Goal: Information Seeking & Learning: Learn about a topic

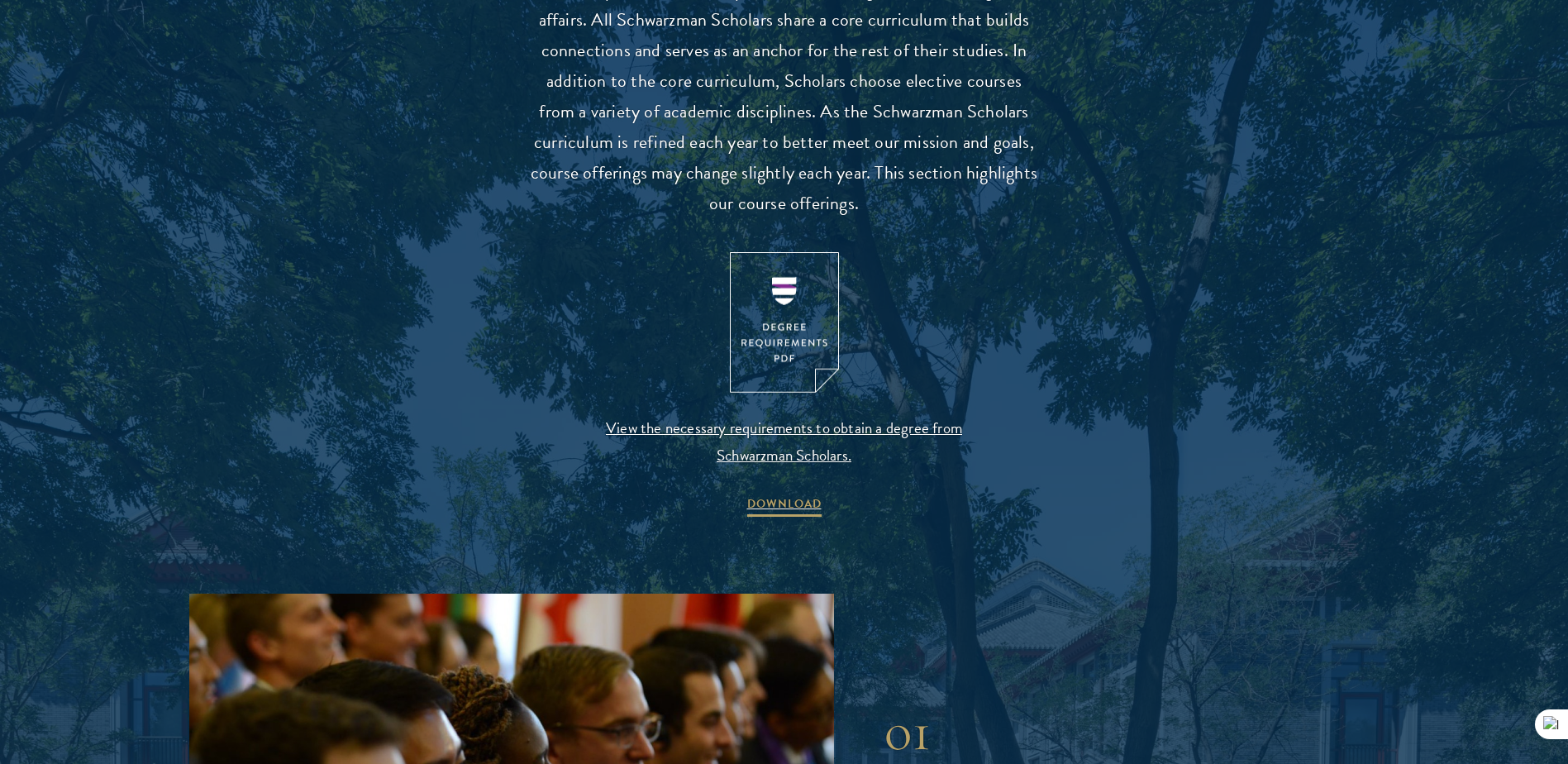
scroll to position [1655, 0]
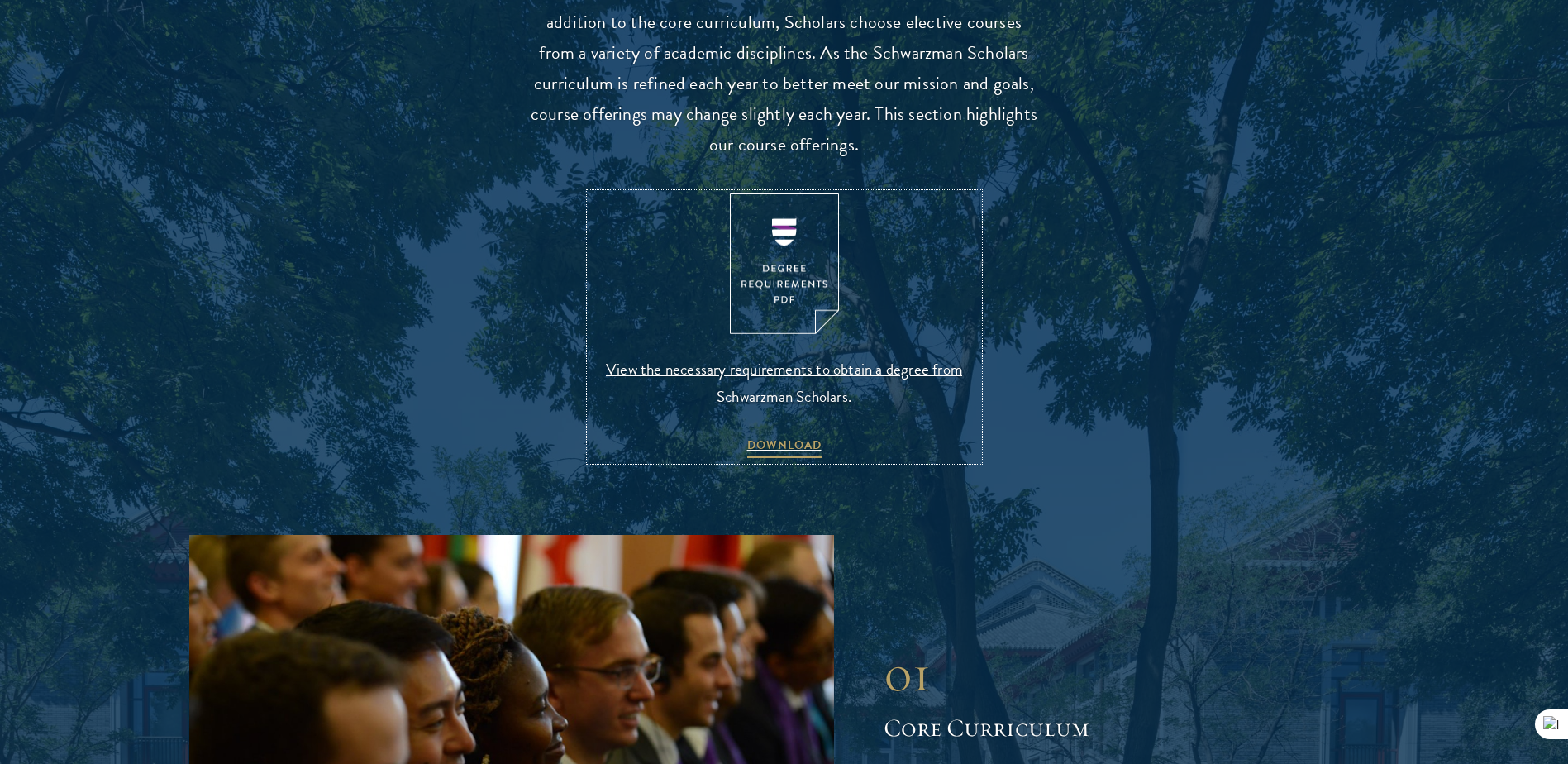
click at [835, 363] on span "View the necessary requirements to obtain a degree from Schwarzman Scholars." at bounding box center [784, 382] width 388 height 55
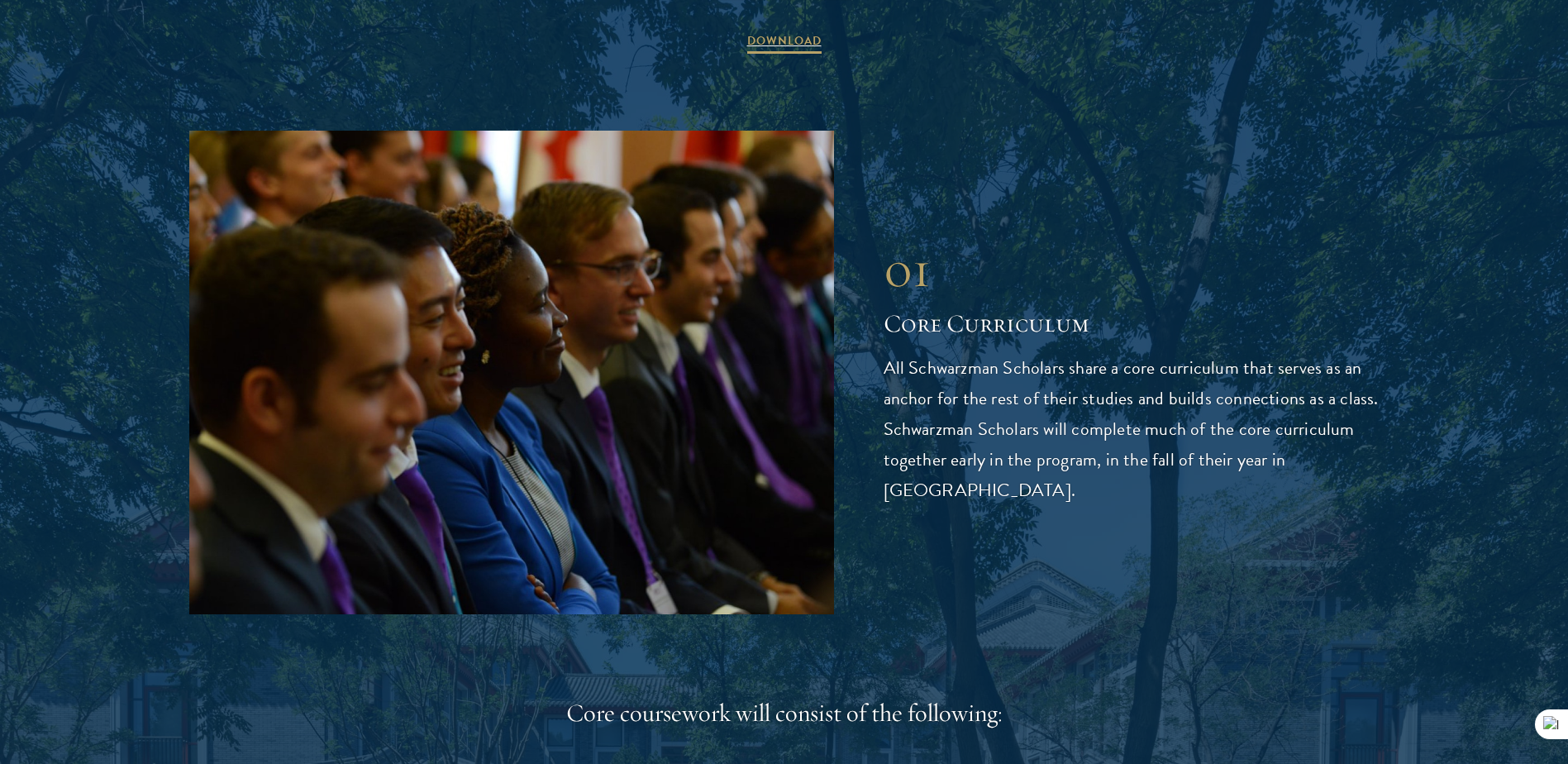
scroll to position [2481, 0]
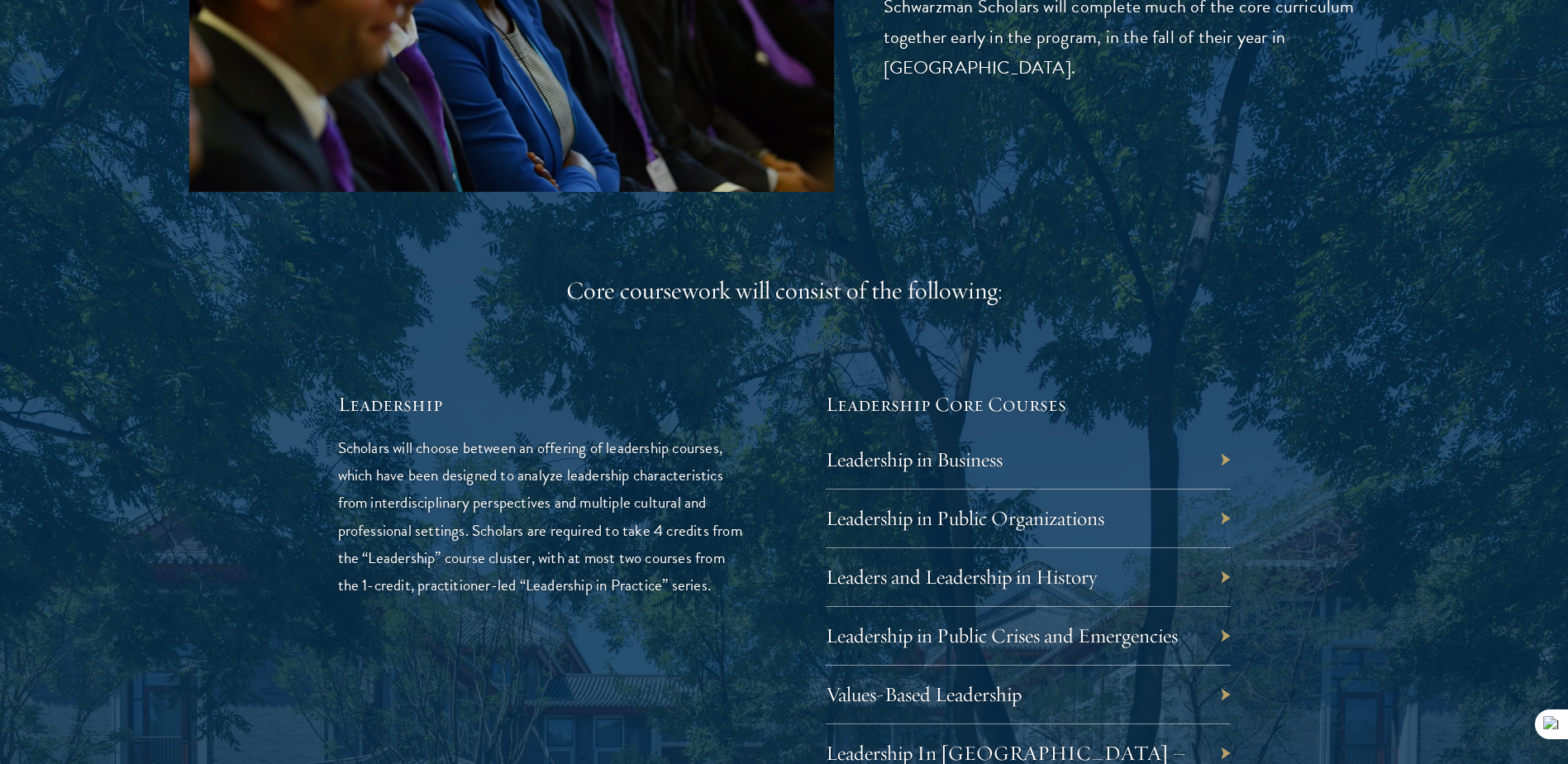
click at [1085, 468] on div "Leadership in Business" at bounding box center [1028, 460] width 405 height 59
click at [1037, 450] on div "Leadership in Business" at bounding box center [1028, 460] width 405 height 59
click at [944, 457] on link "Leadership in Business" at bounding box center [927, 459] width 177 height 26
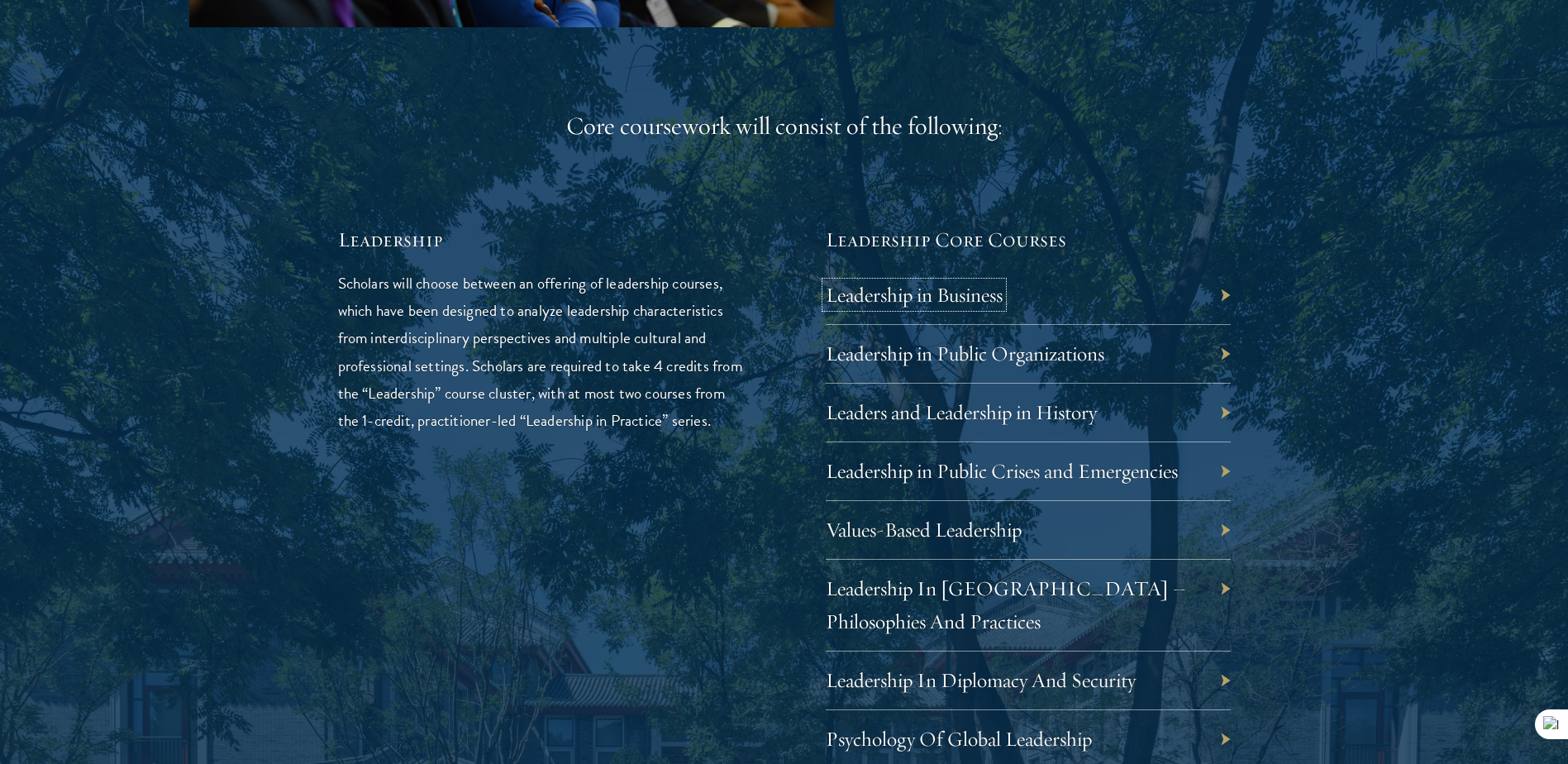
scroll to position [2647, 0]
click at [1232, 284] on div "01 Core Curriculum 01 Core Curriculum All Schwarzman Scholars share a core curr…" at bounding box center [784, 622] width 1191 height 2158
click at [1110, 313] on div "Leadership in Business" at bounding box center [1028, 295] width 405 height 59
click at [992, 302] on link "Leadership in Business" at bounding box center [927, 294] width 177 height 26
click at [967, 544] on div "Values-Based Leadership" at bounding box center [1028, 529] width 405 height 59
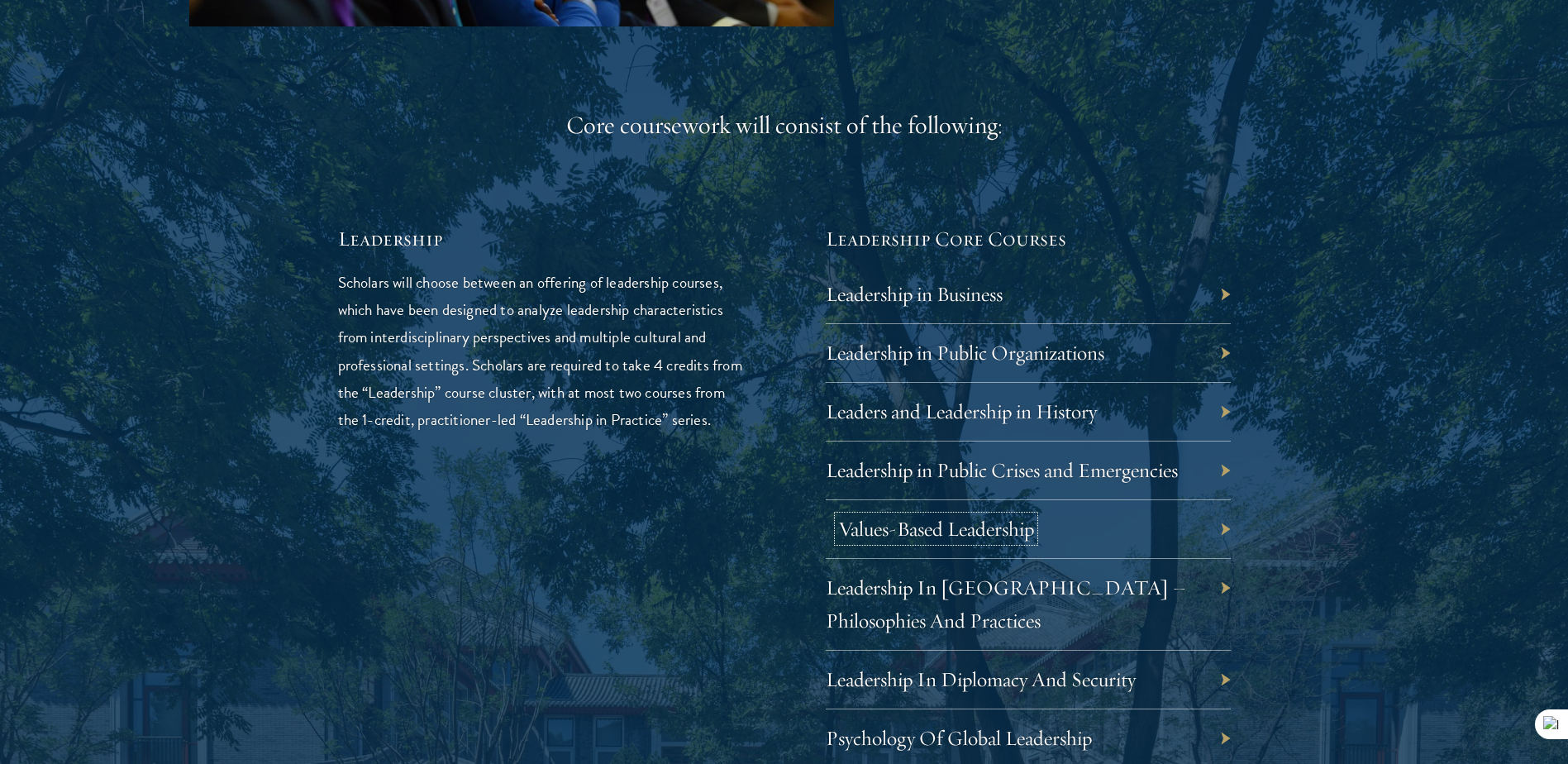
click at [964, 532] on link "Values-Based Leadership" at bounding box center [936, 529] width 196 height 26
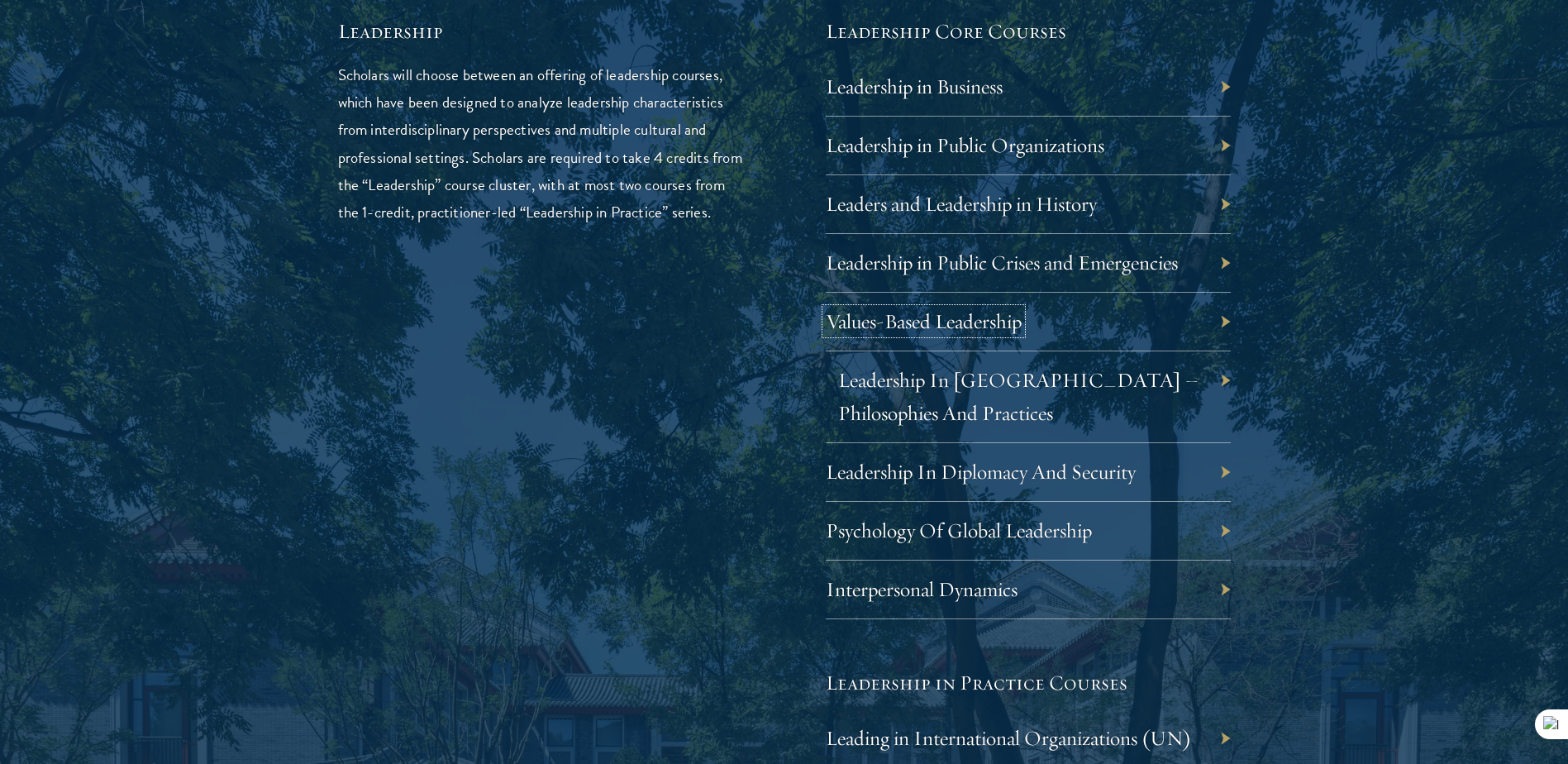
scroll to position [2895, 0]
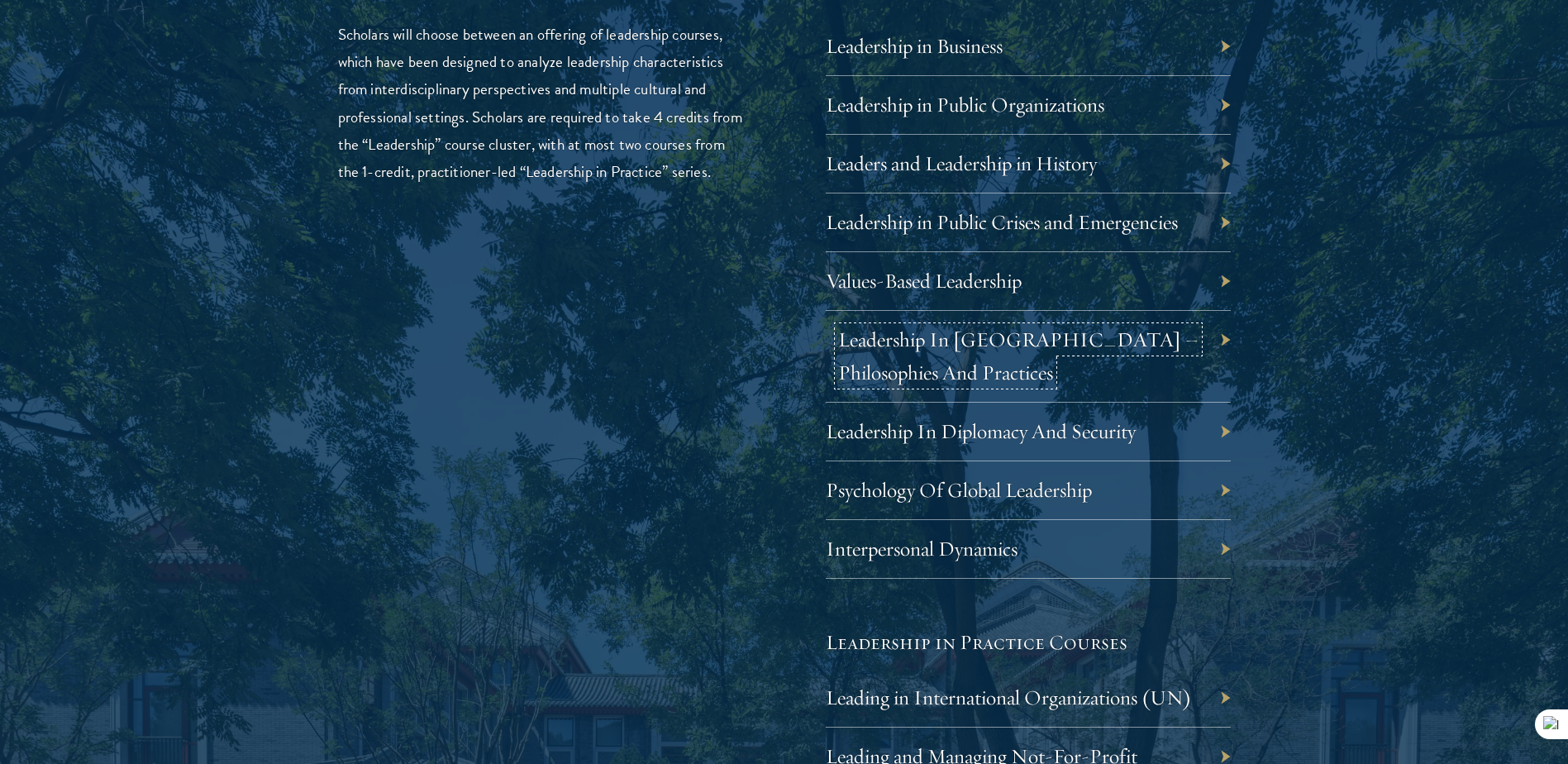
click at [933, 342] on link "Leadership In China – Philosophies And Practices" at bounding box center [1018, 356] width 360 height 59
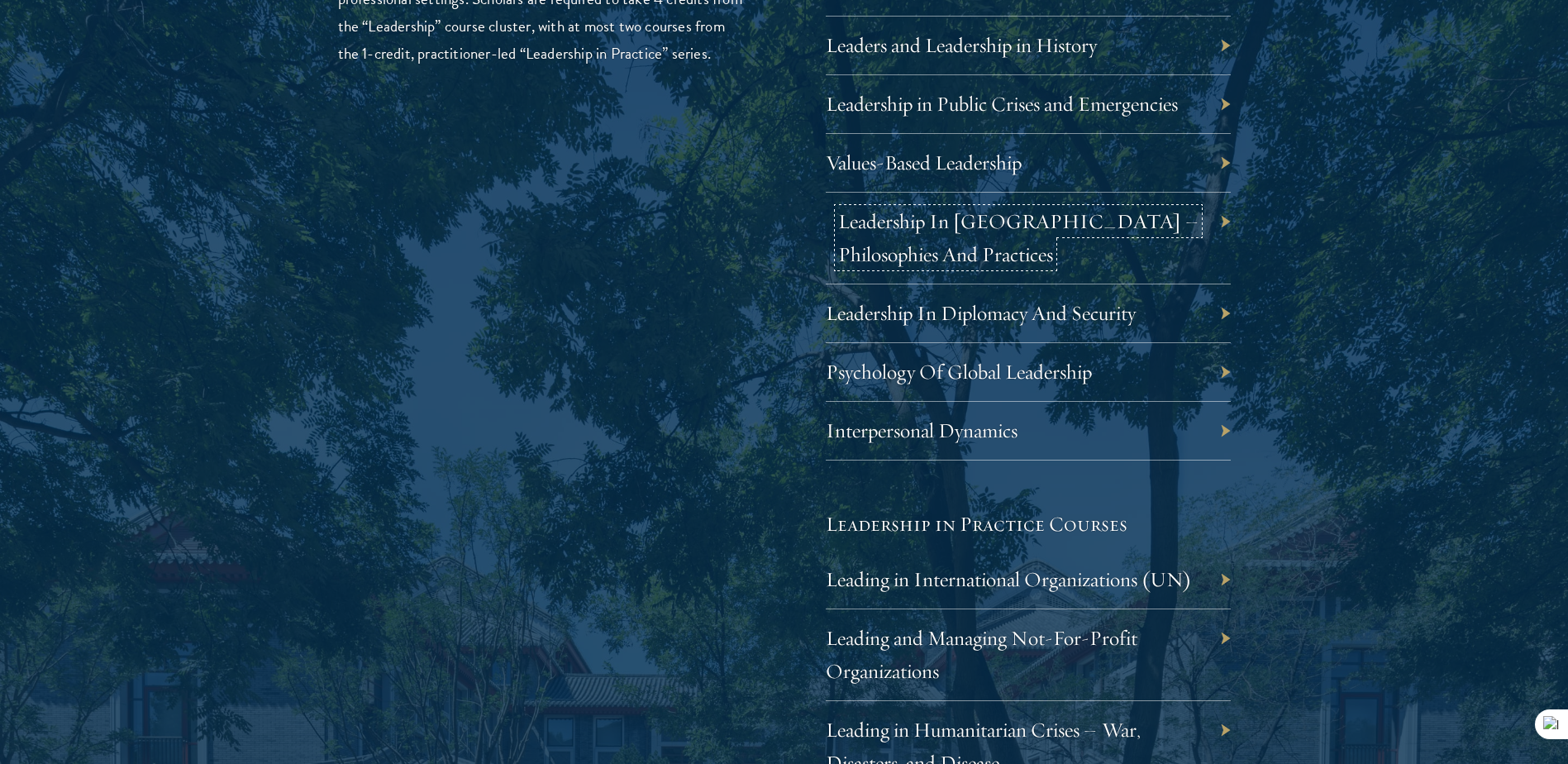
scroll to position [3060, 0]
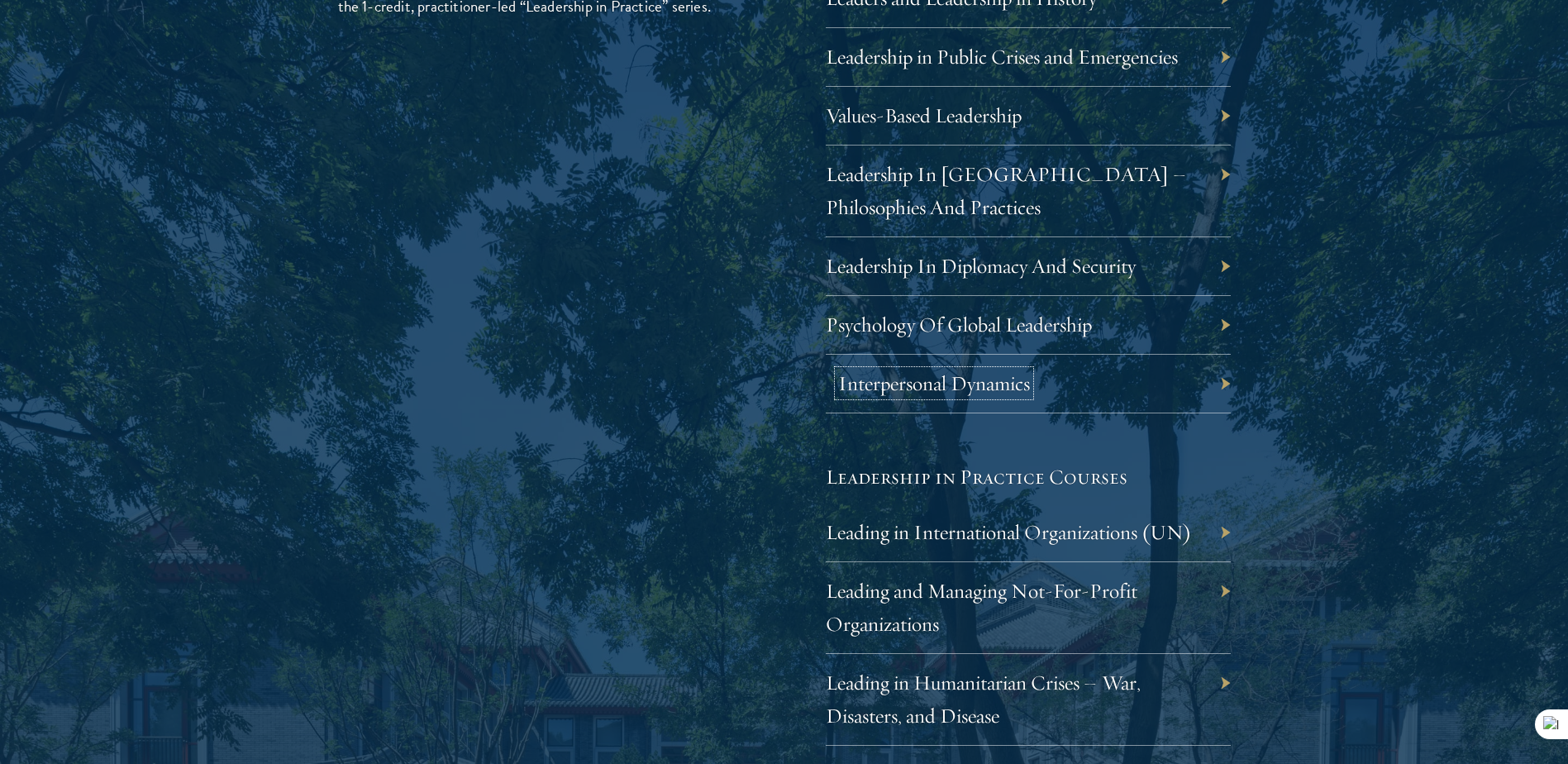
click at [871, 382] on link "Interpersonal Dynamics" at bounding box center [934, 383] width 192 height 26
click at [975, 312] on link "Psychology Of Global Leadership" at bounding box center [971, 325] width 266 height 26
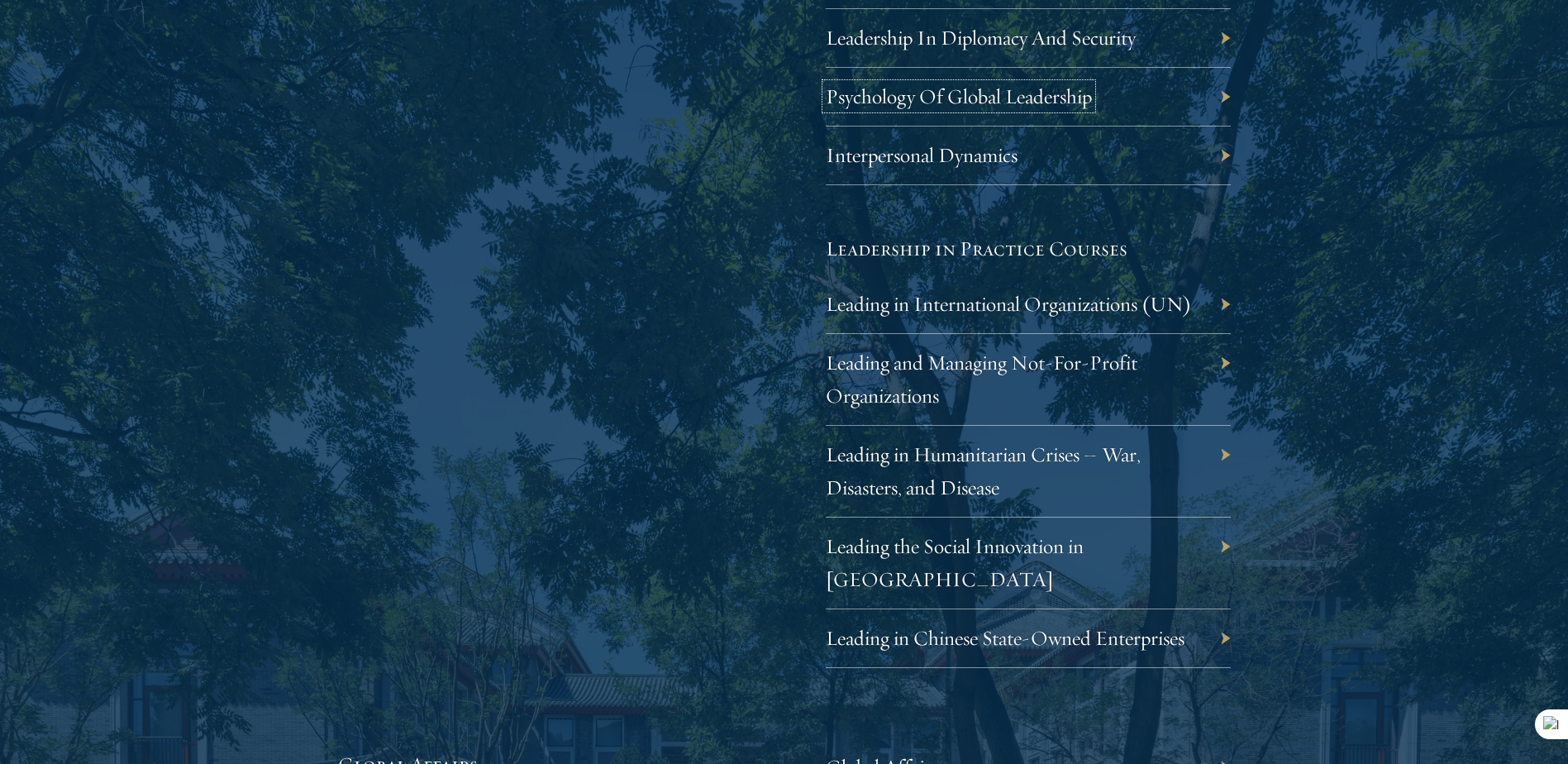
scroll to position [3308, 0]
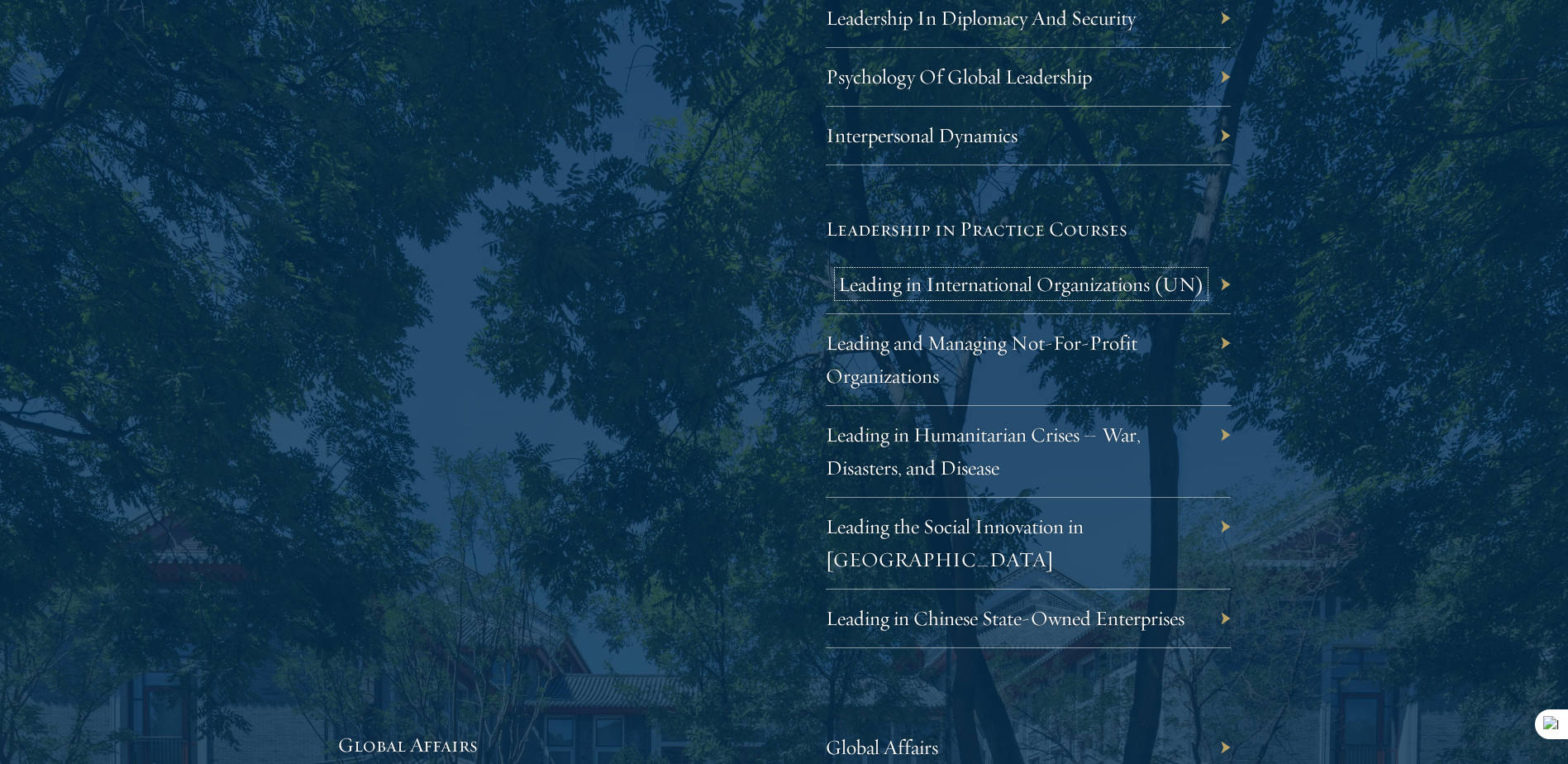
click at [1010, 277] on link "Leading in International Organizations (UN)" at bounding box center [1021, 284] width 366 height 26
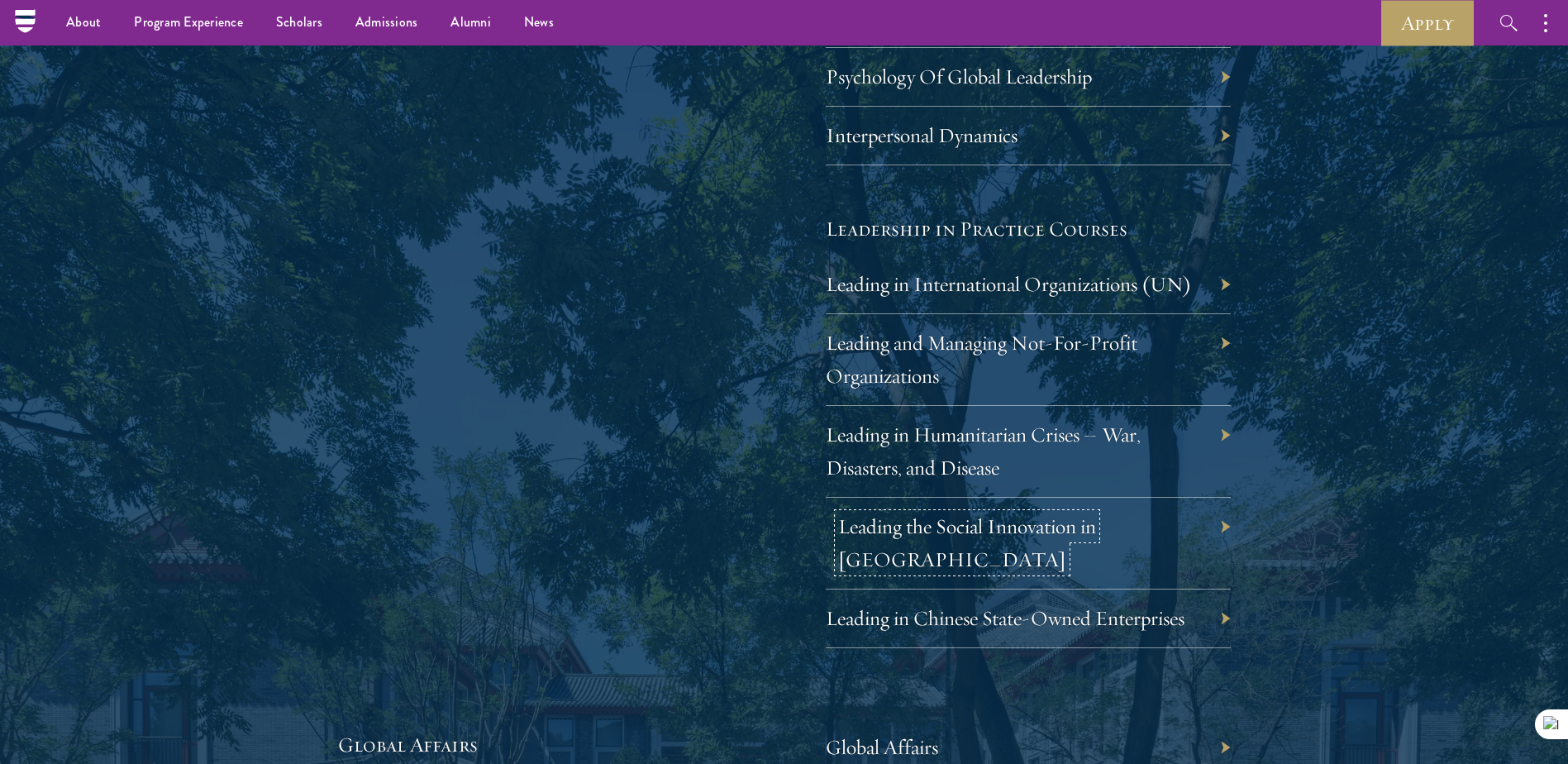
click at [993, 526] on link "Leading the Social Innovation in China" at bounding box center [967, 543] width 258 height 59
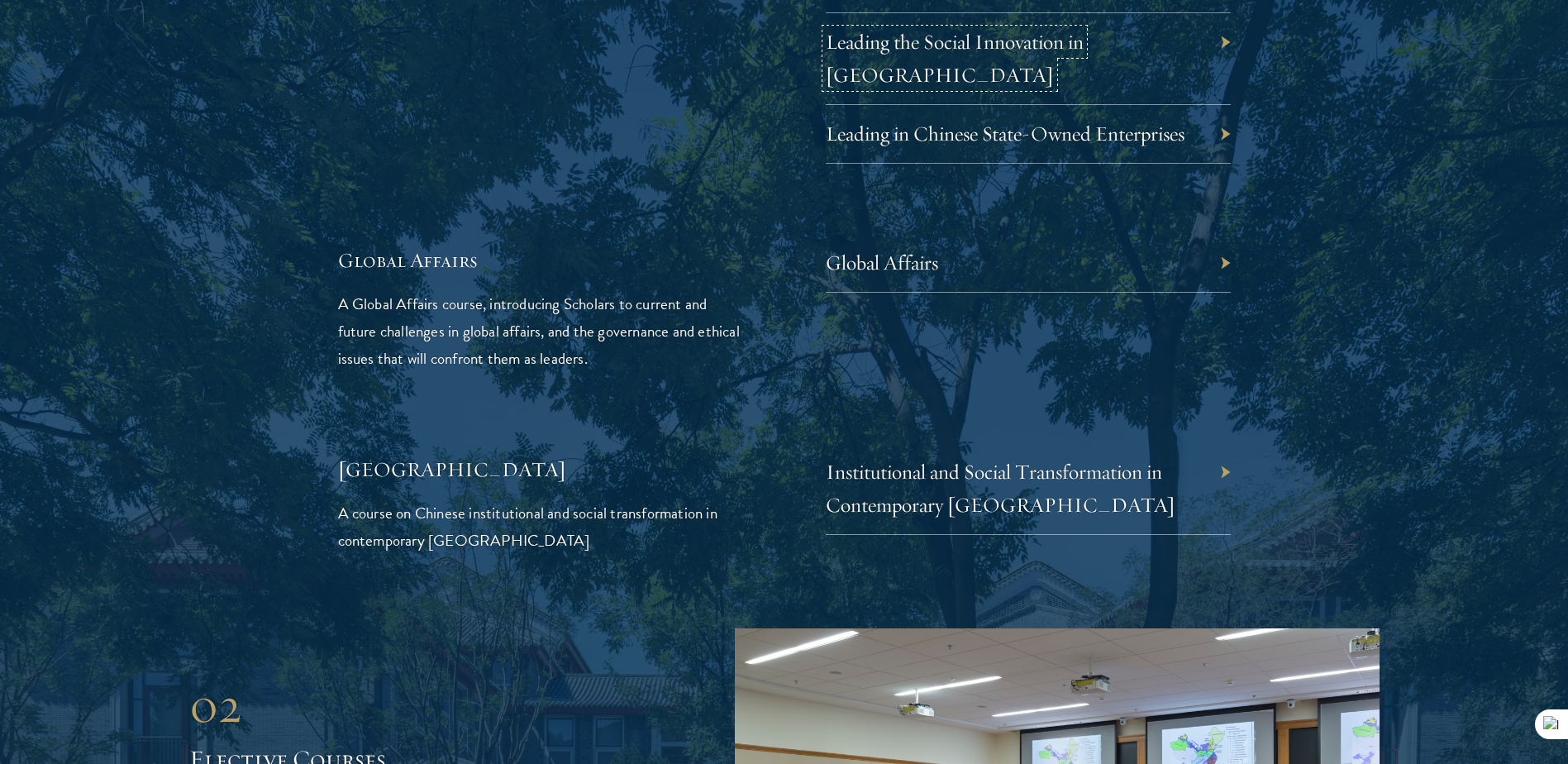
scroll to position [3805, 0]
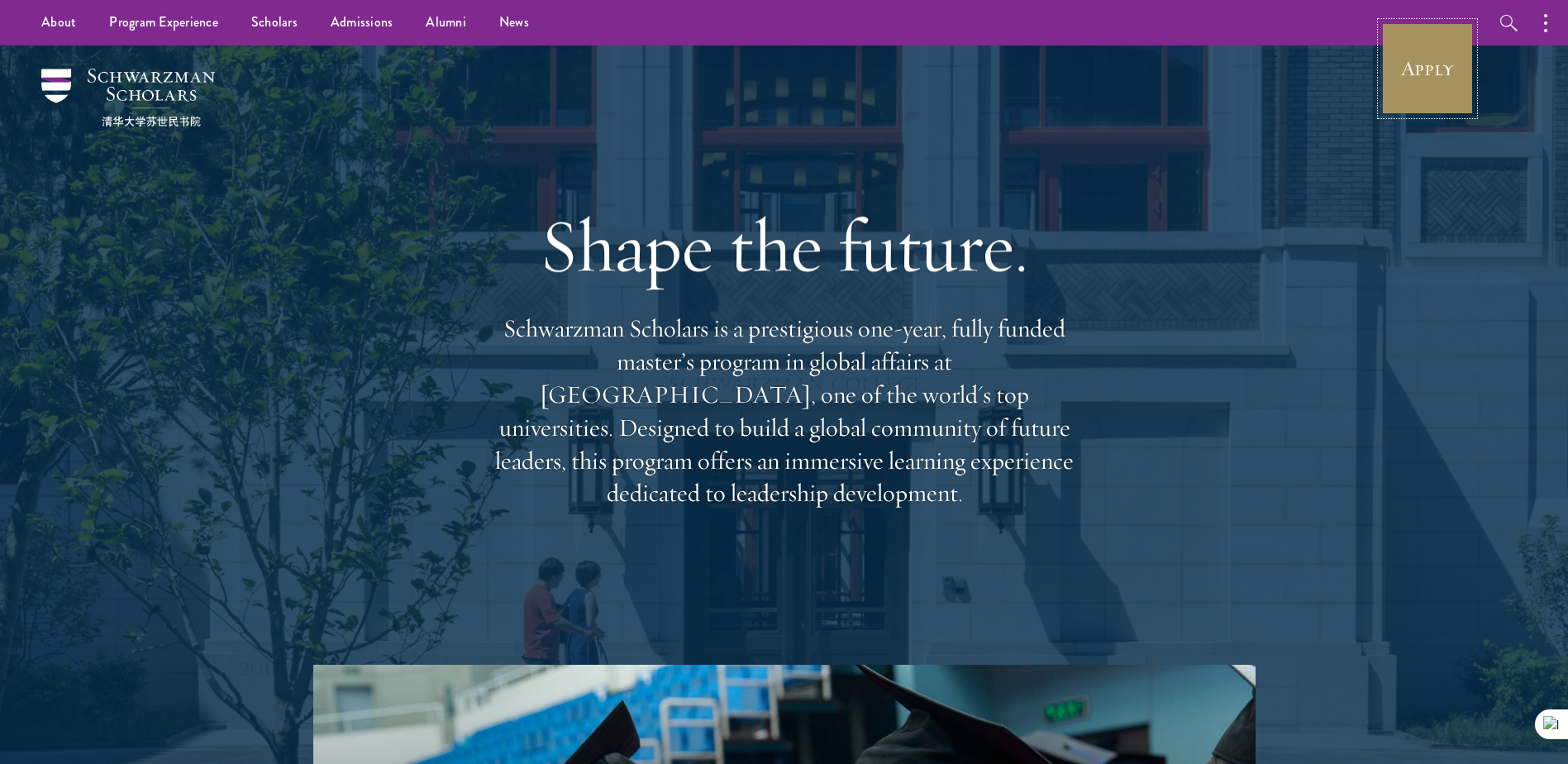
click at [1433, 80] on link "Apply" at bounding box center [1427, 68] width 93 height 93
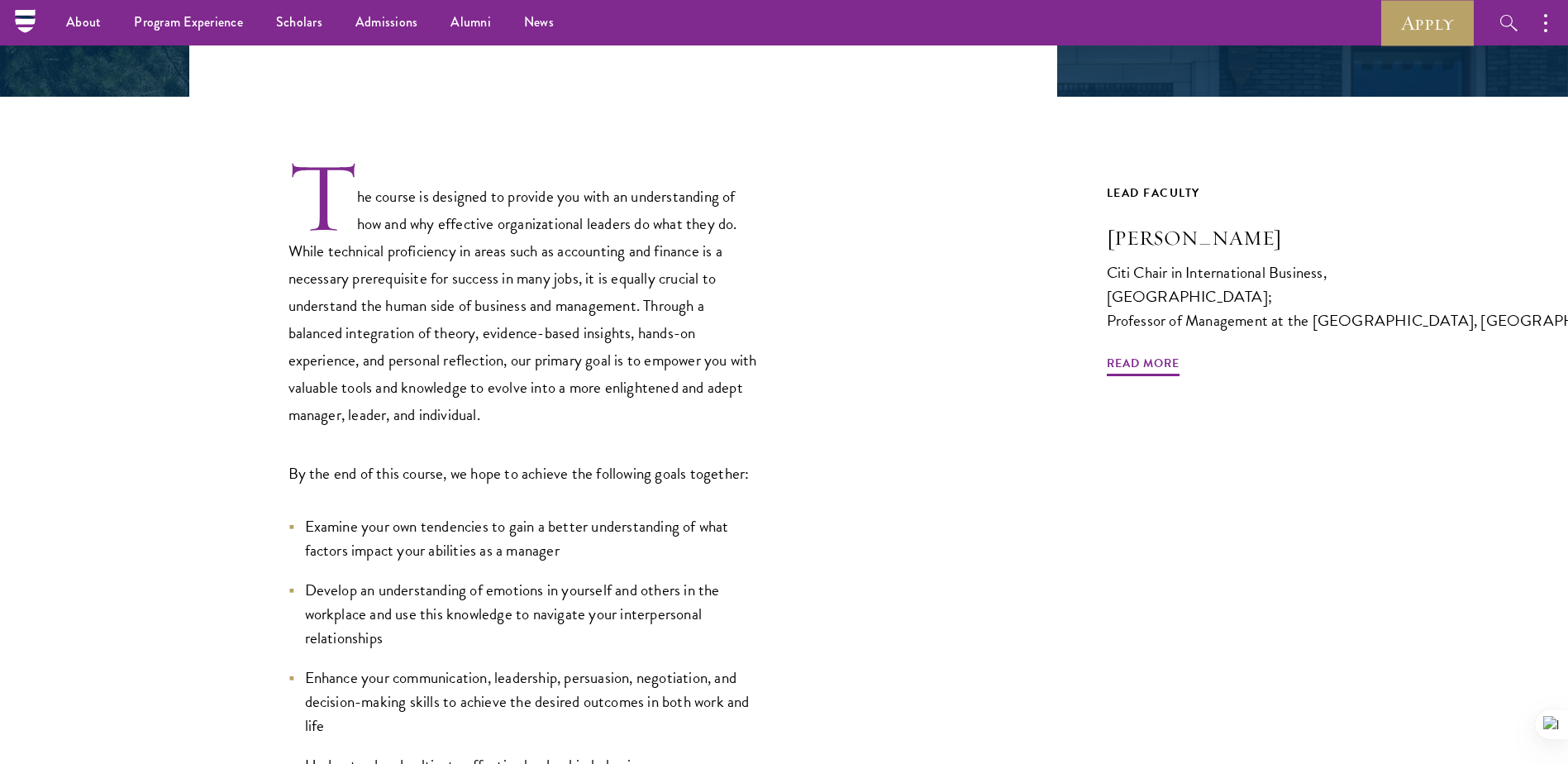
scroll to position [413, 0]
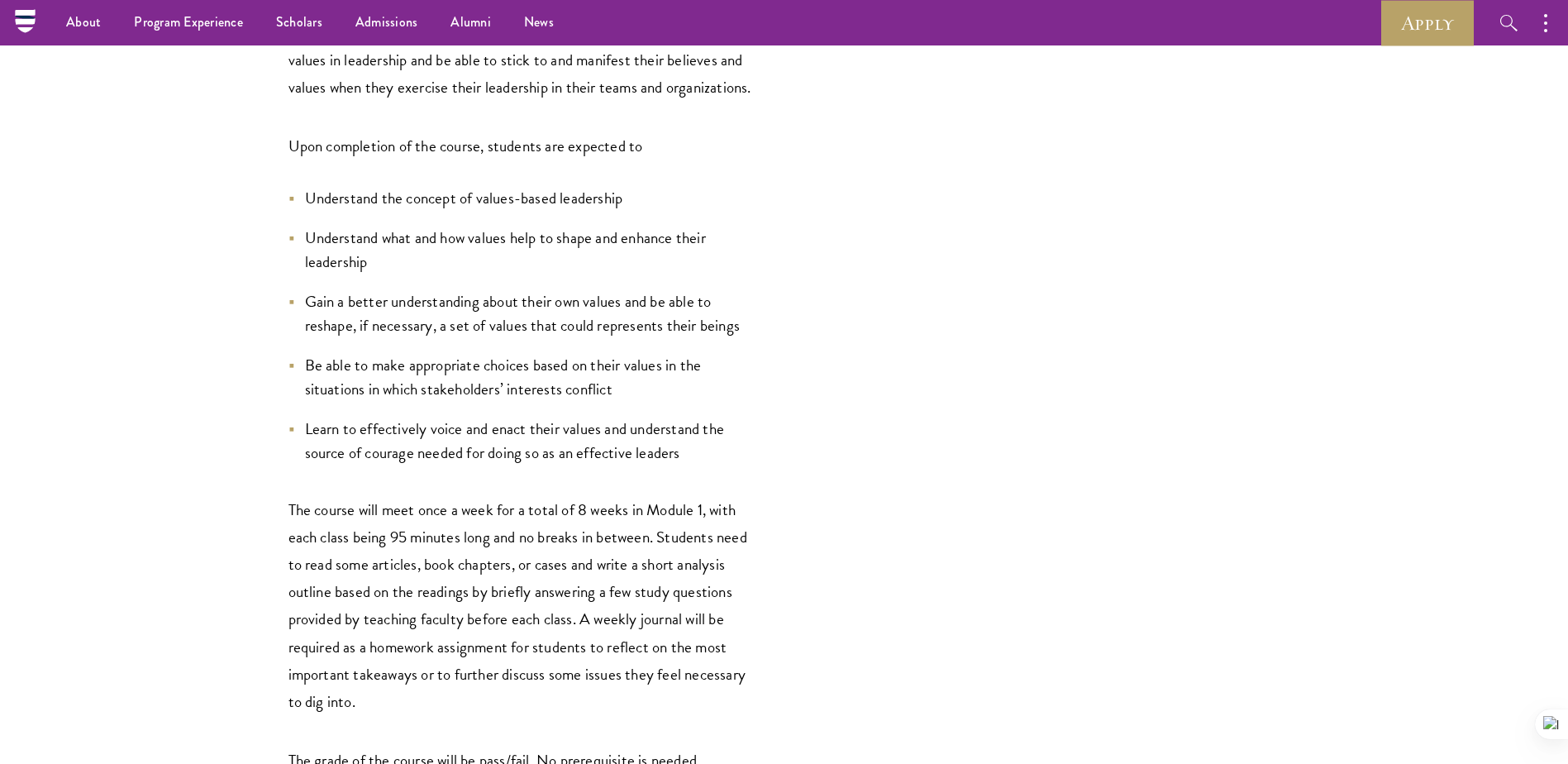
scroll to position [496, 0]
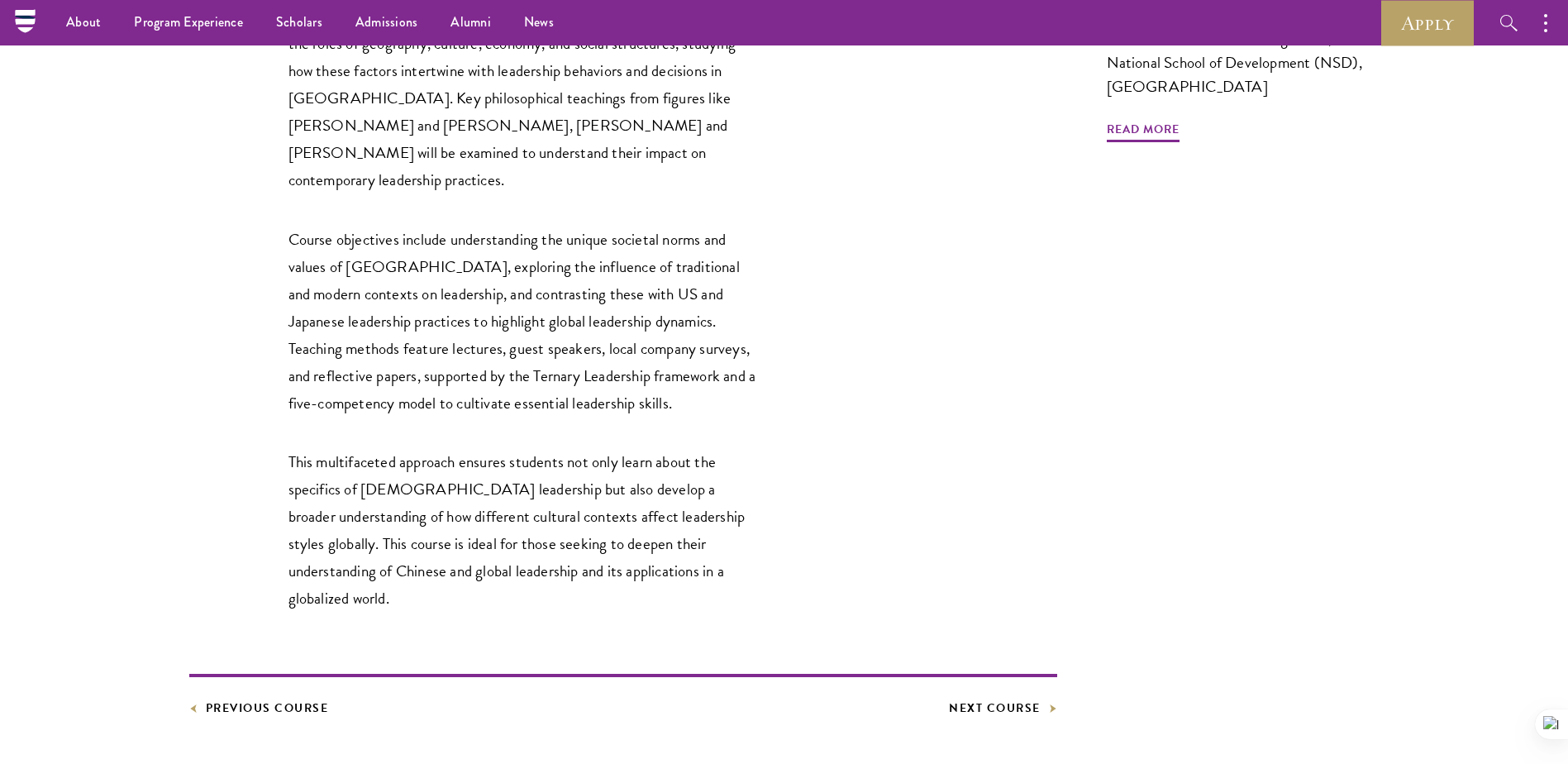
scroll to position [662, 0]
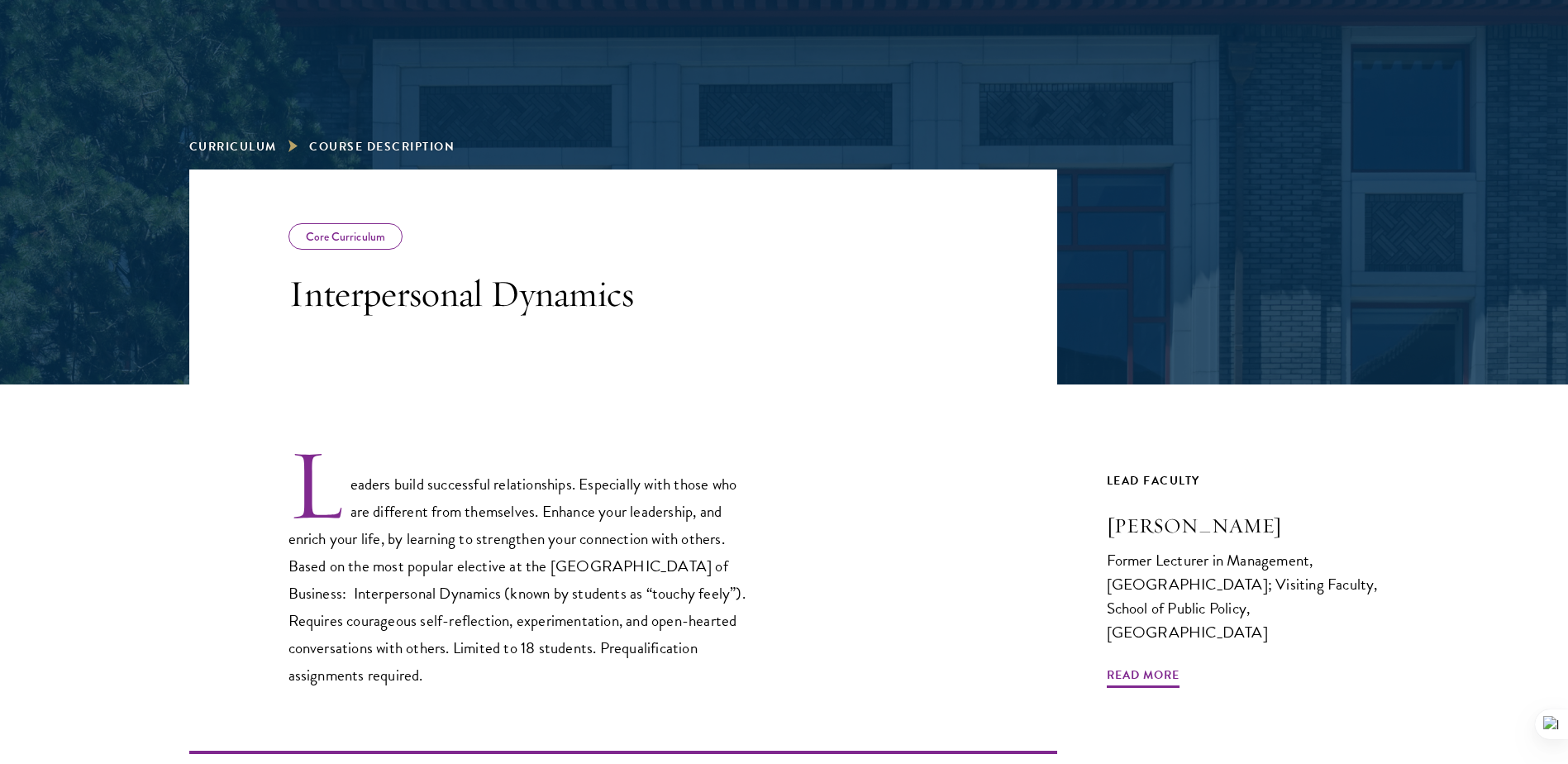
scroll to position [248, 0]
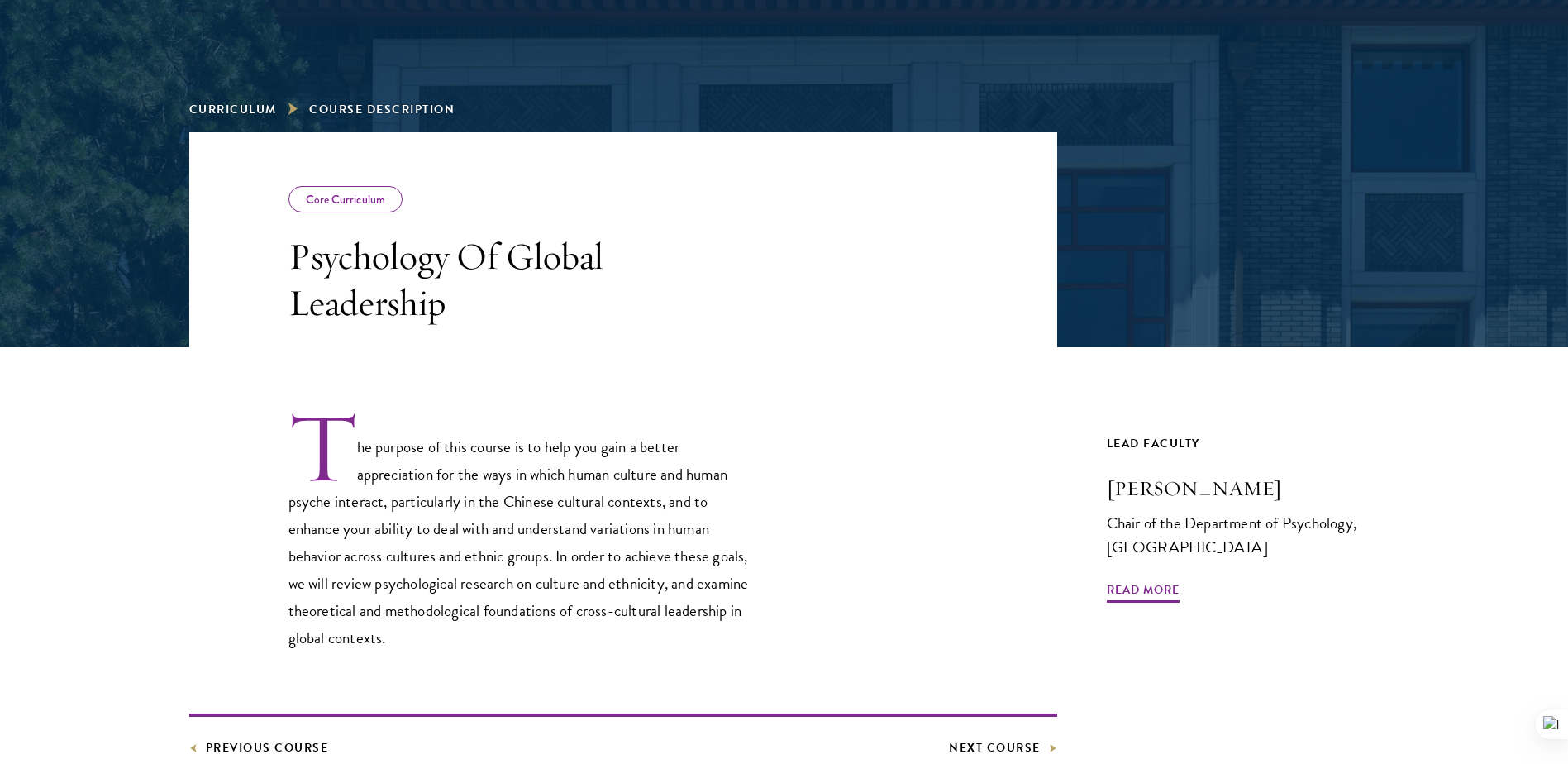
scroll to position [248, 0]
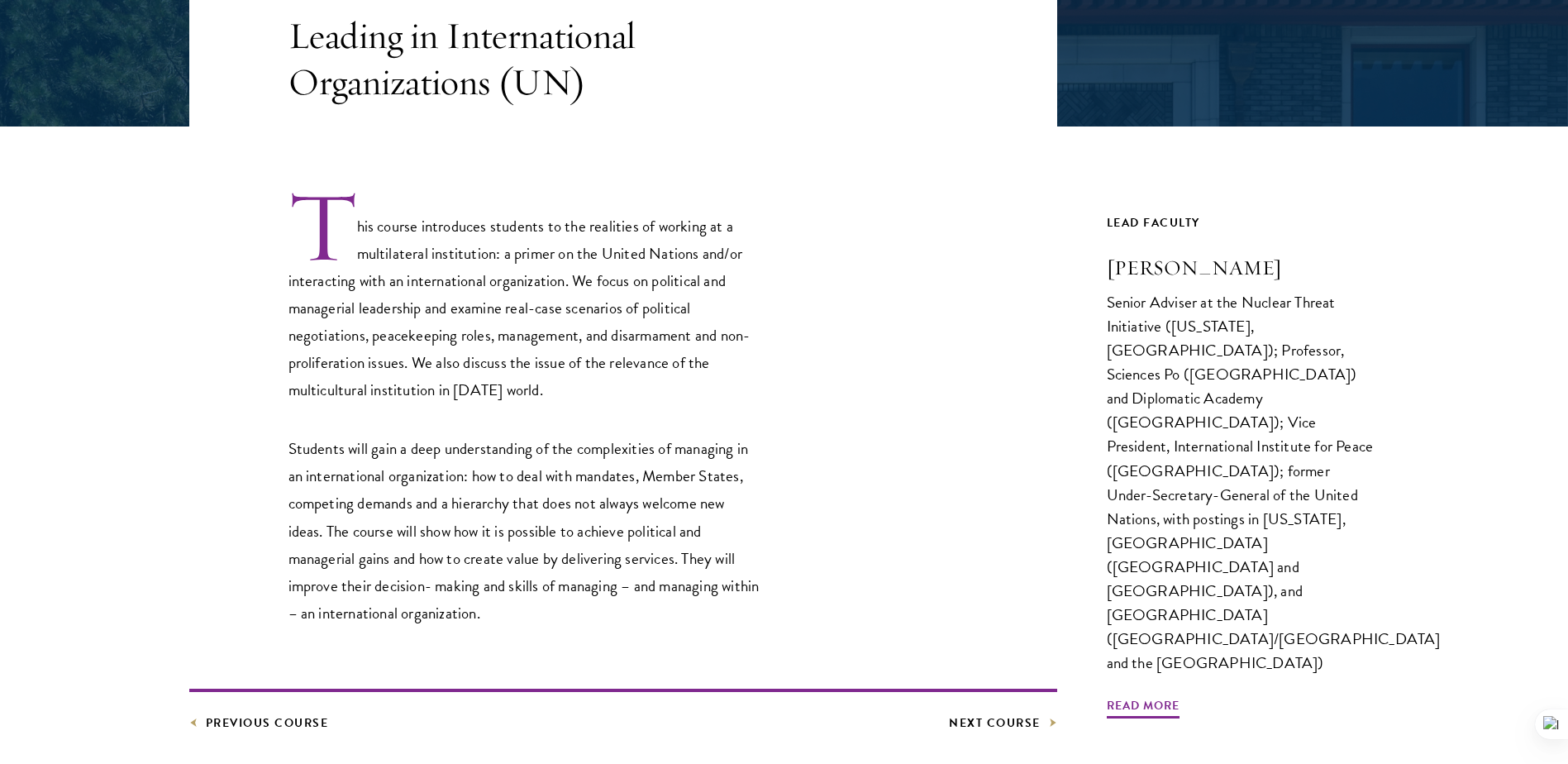
scroll to position [413, 0]
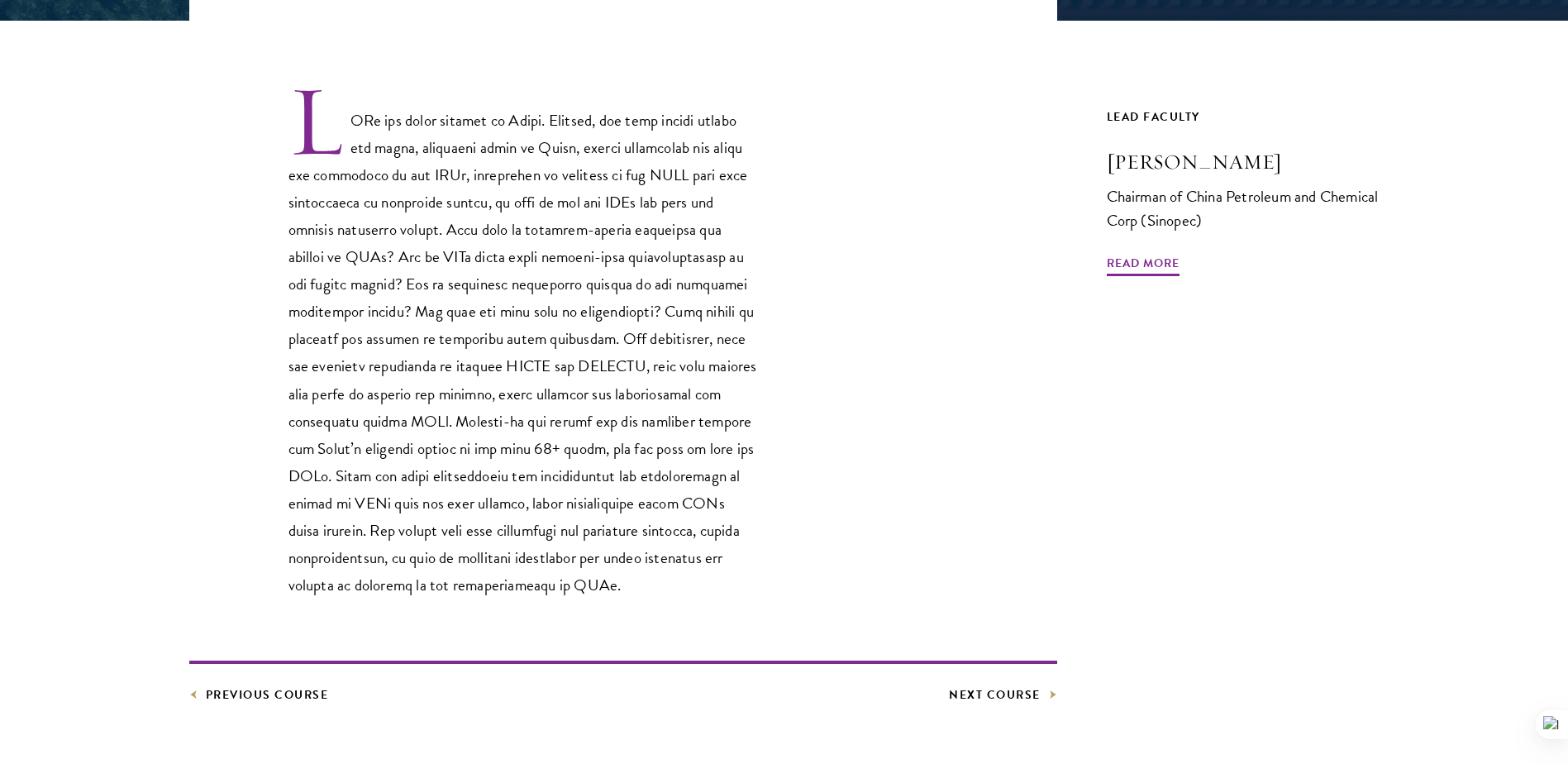
scroll to position [496, 0]
